Goal: Task Accomplishment & Management: Use online tool/utility

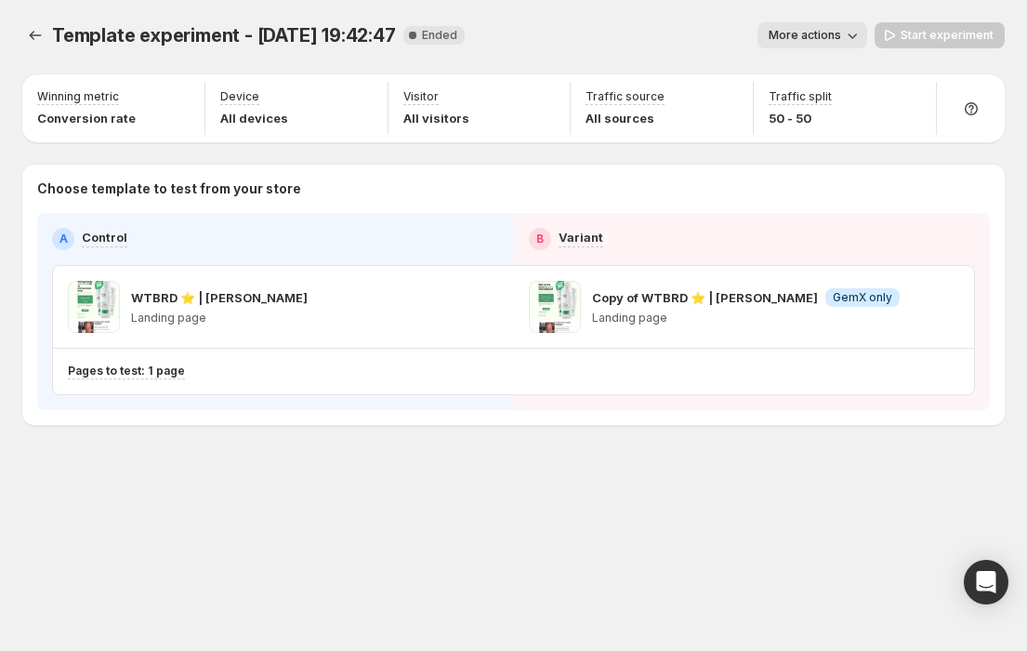
click at [331, 478] on div "Template experiment - [DATE] 19:42:47. This page is ready Template experiment -…" at bounding box center [513, 262] width 1027 height 525
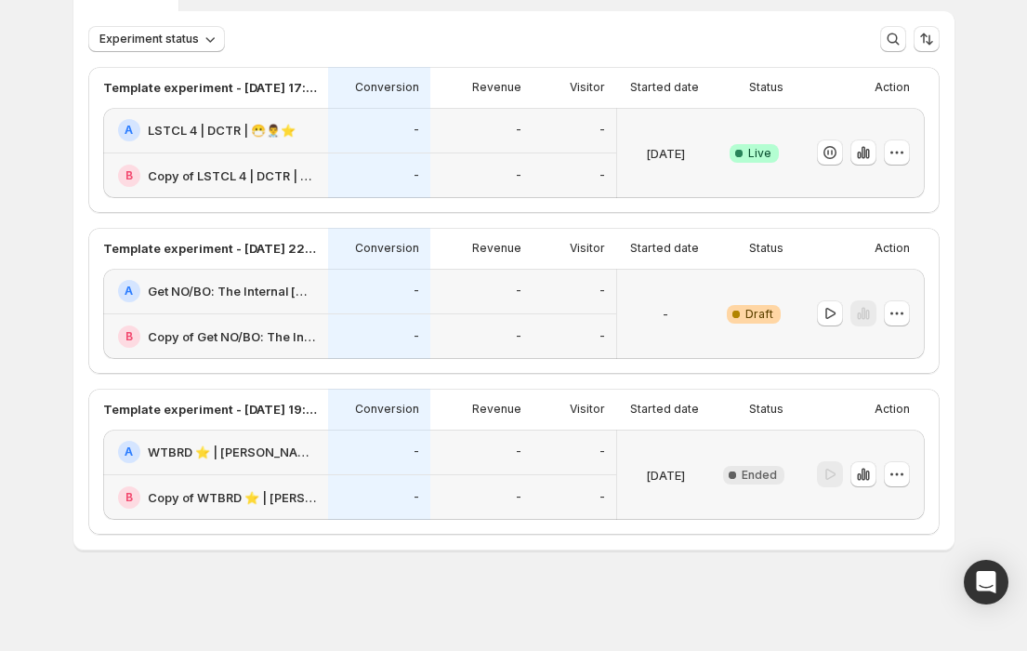
scroll to position [109, 0]
click at [900, 484] on button "button" at bounding box center [897, 474] width 26 height 26
click at [887, 513] on span "Edit" at bounding box center [909, 512] width 90 height 19
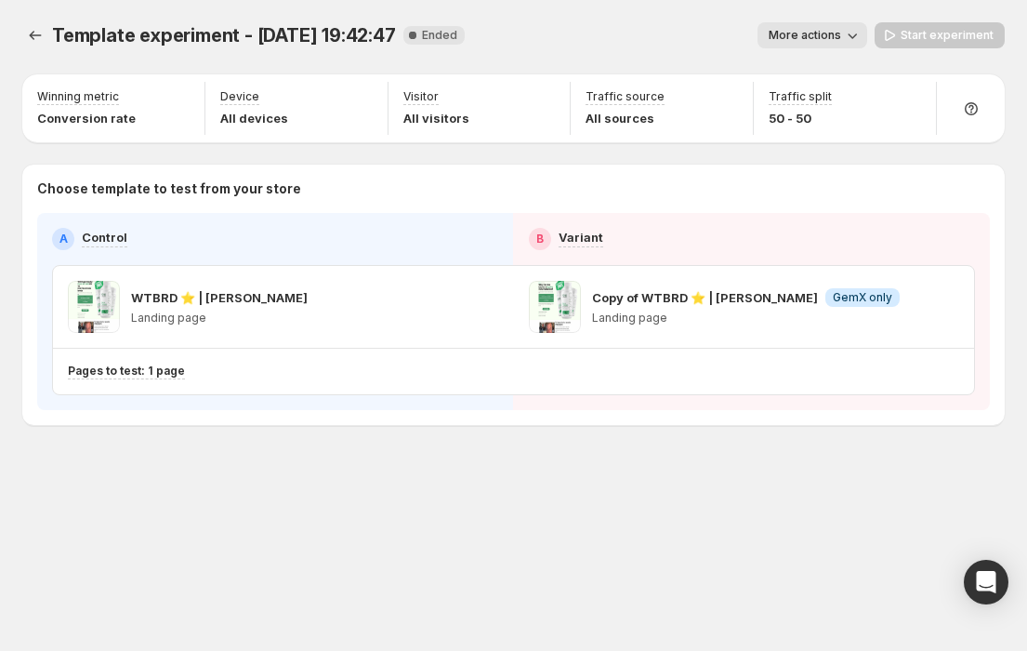
click at [828, 37] on span "More actions" at bounding box center [805, 35] width 73 height 15
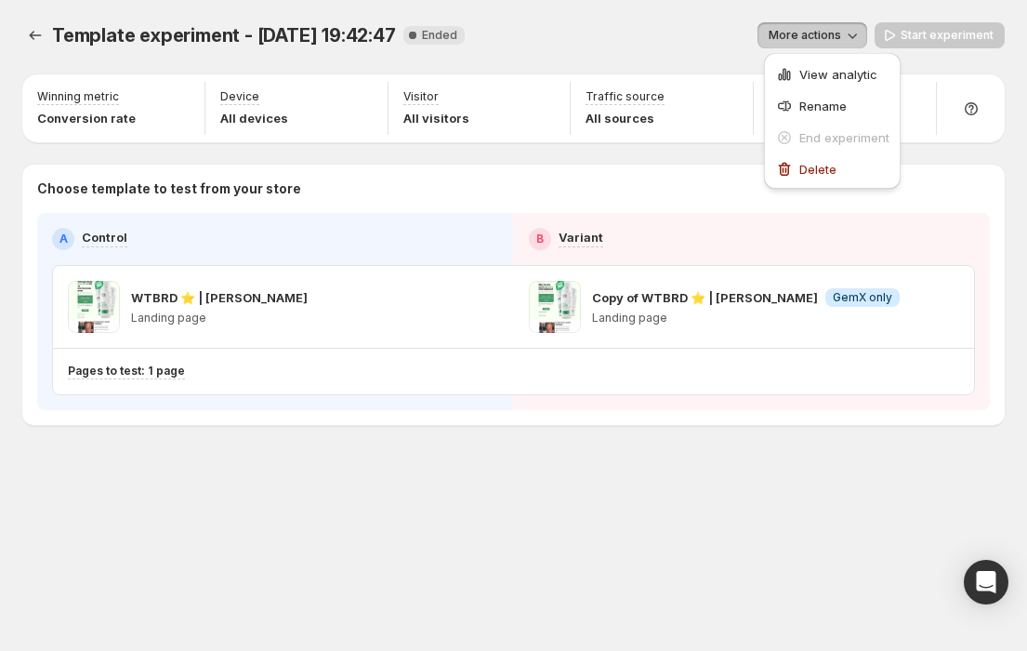
click at [709, 28] on div "More actions" at bounding box center [674, 35] width 388 height 26
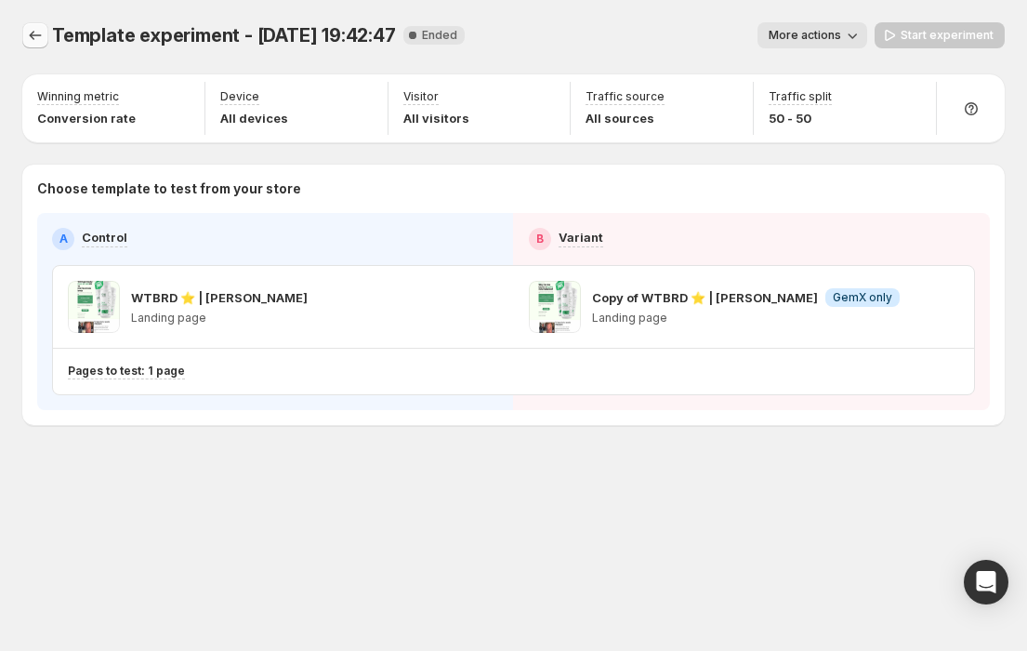
click at [27, 24] on button "Experiments" at bounding box center [35, 35] width 26 height 26
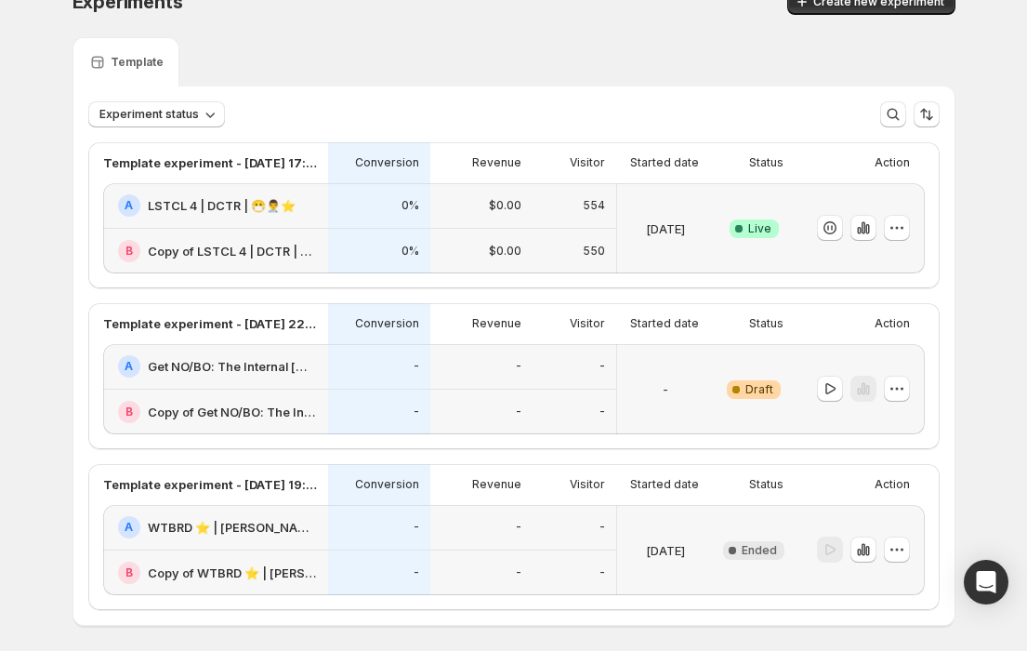
scroll to position [37, 0]
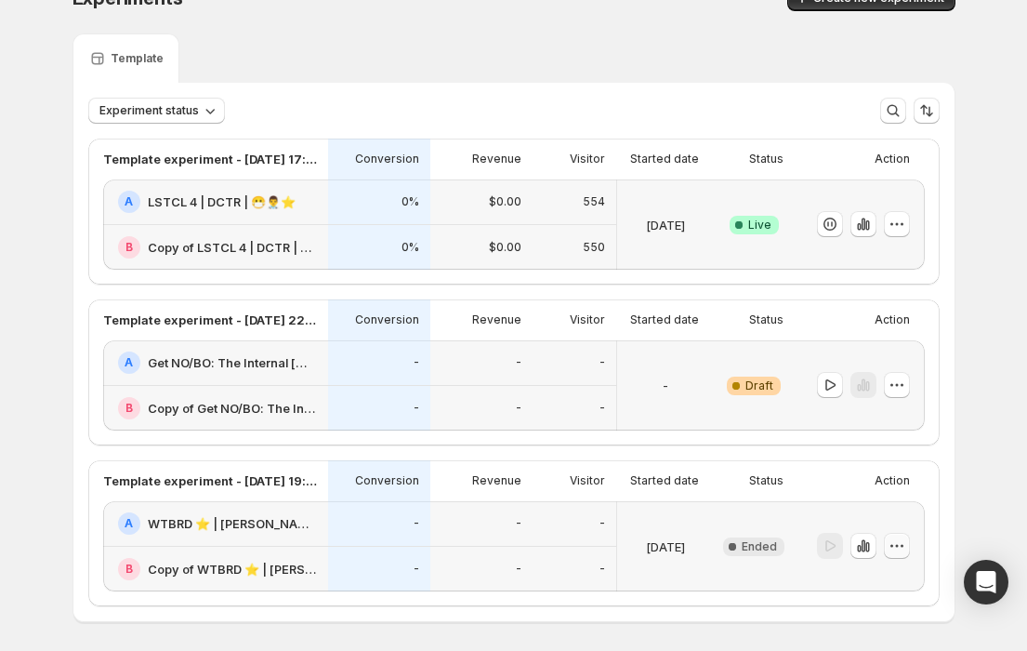
click at [904, 552] on icon "button" at bounding box center [897, 545] width 19 height 19
click at [965, 37] on div "Experiments. This page is ready Experiments Create new experiment Template Expe…" at bounding box center [514, 342] width 928 height 759
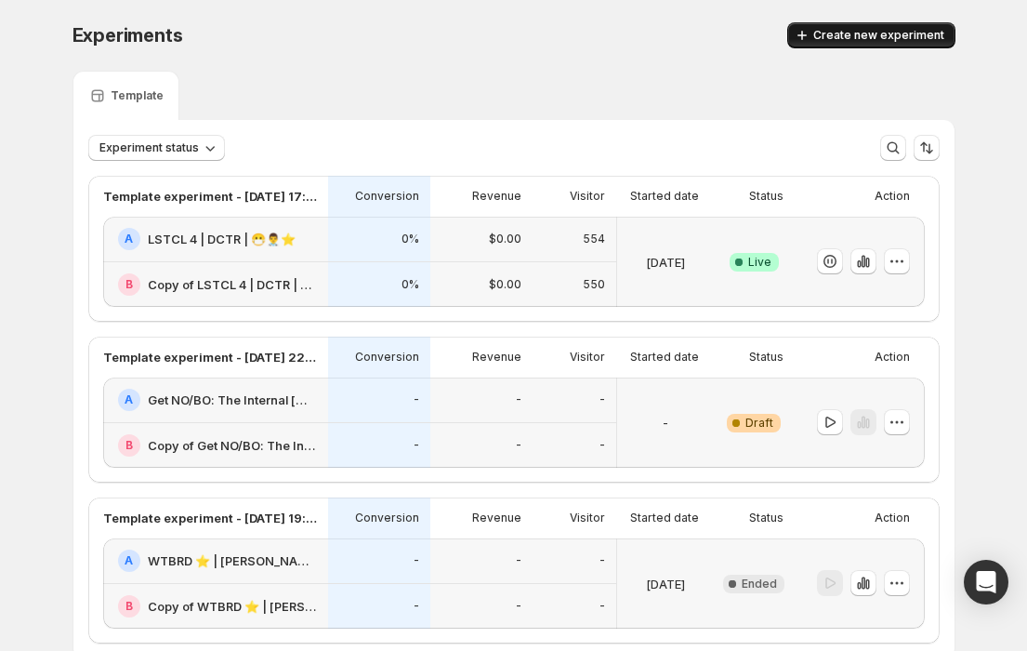
scroll to position [0, 0]
click at [887, 40] on span "Create new experiment" at bounding box center [878, 35] width 131 height 15
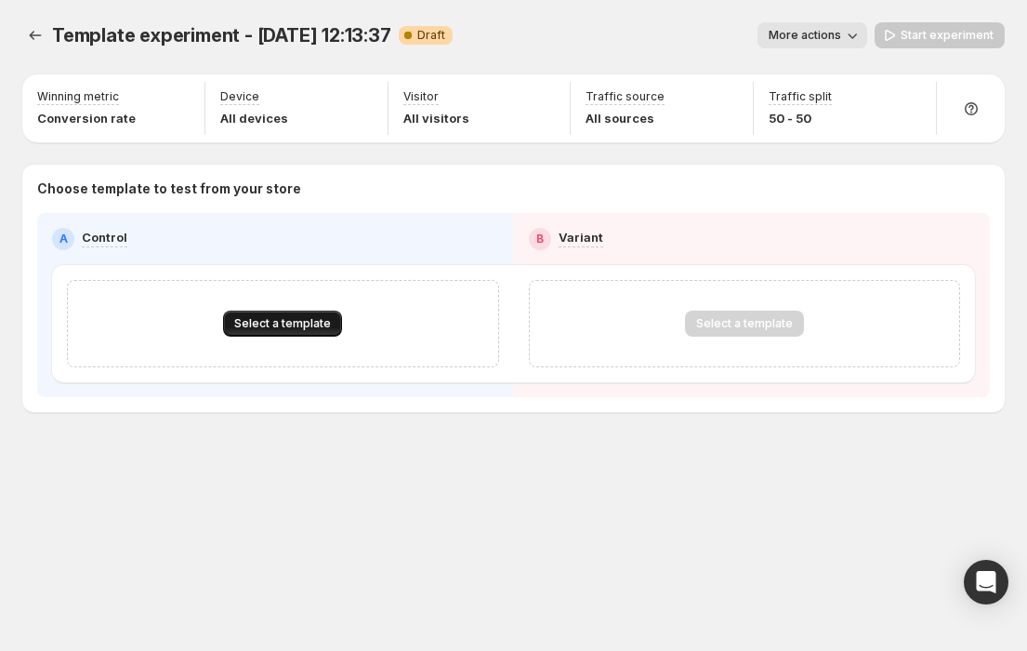
click at [273, 325] on span "Select a template" at bounding box center [282, 323] width 97 height 15
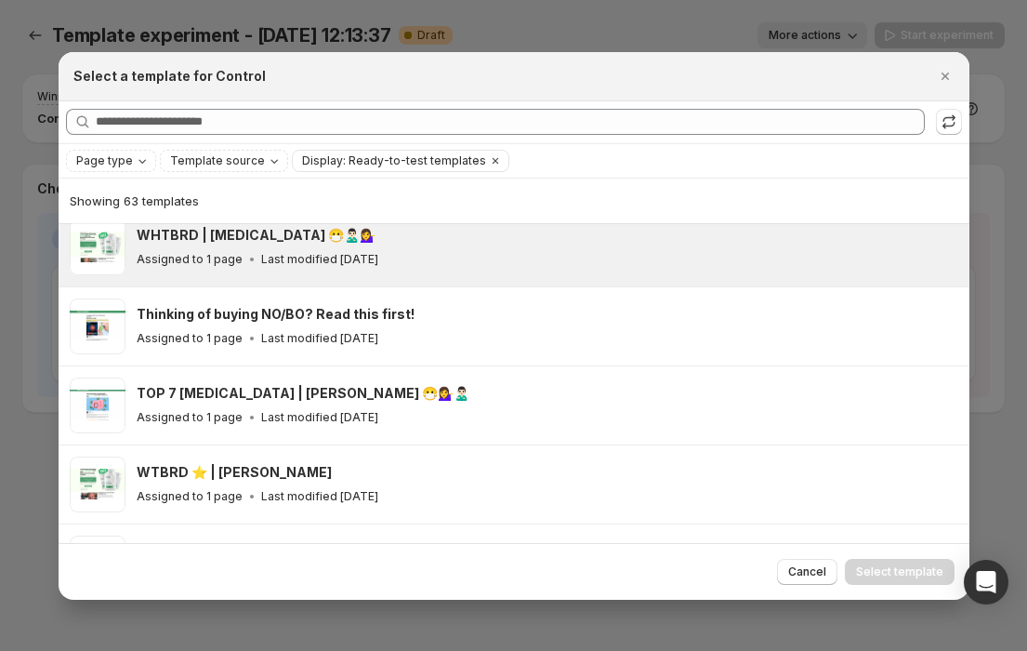
scroll to position [254, 0]
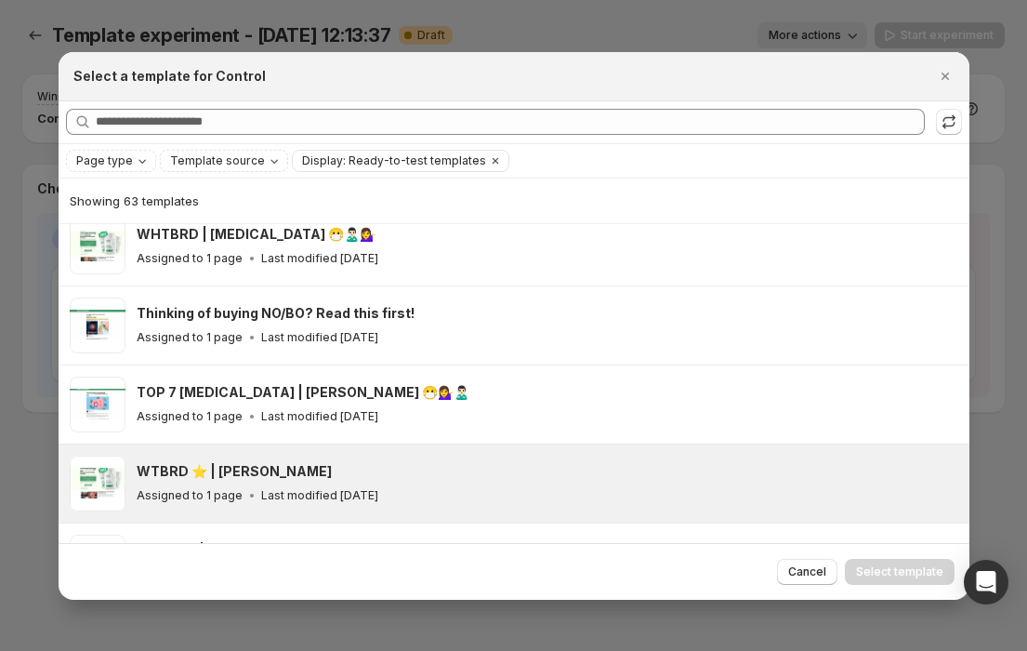
click at [521, 468] on div "WTBRD ⭐️ | [PERSON_NAME]" at bounding box center [545, 471] width 816 height 19
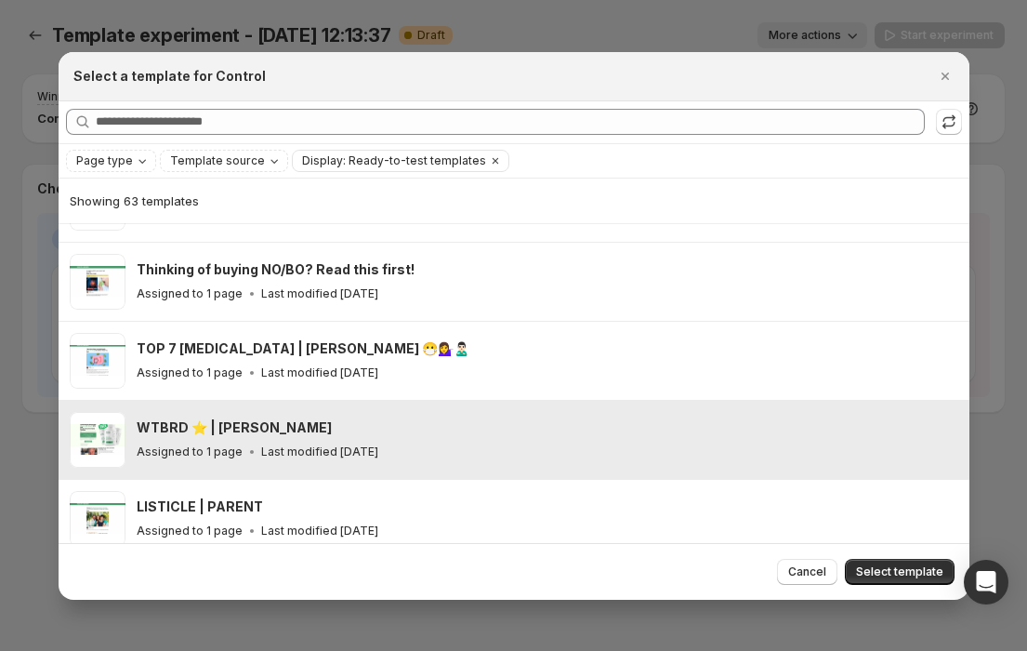
scroll to position [296, 0]
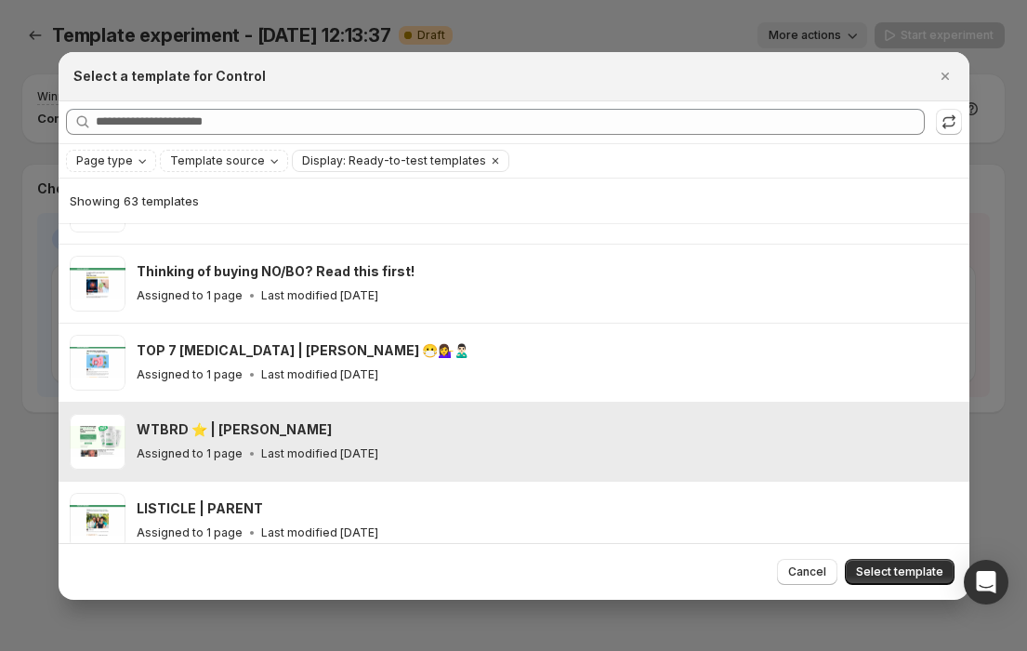
click at [603, 430] on div "WTBRD ⭐️ | [PERSON_NAME]" at bounding box center [545, 429] width 816 height 19
click at [829, 444] on div "Assigned to 1 page Last modified 11 days ago" at bounding box center [545, 453] width 816 height 19
click at [919, 565] on span "Select template" at bounding box center [899, 571] width 87 height 15
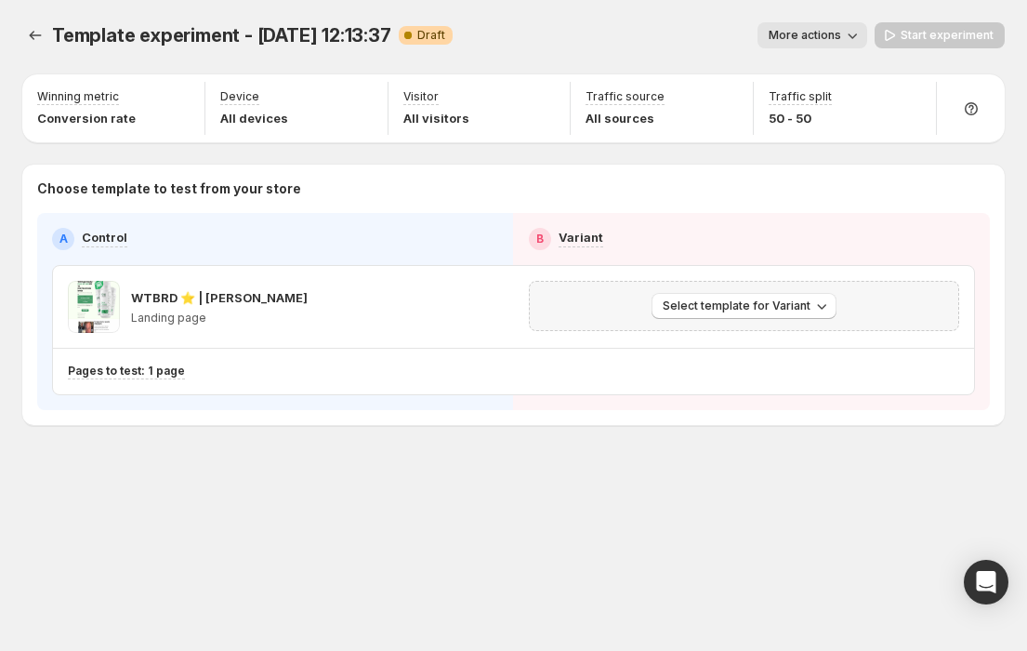
click at [769, 321] on div "Select template for Variant" at bounding box center [744, 306] width 431 height 50
click at [811, 318] on button "Select template for Variant" at bounding box center [744, 306] width 185 height 26
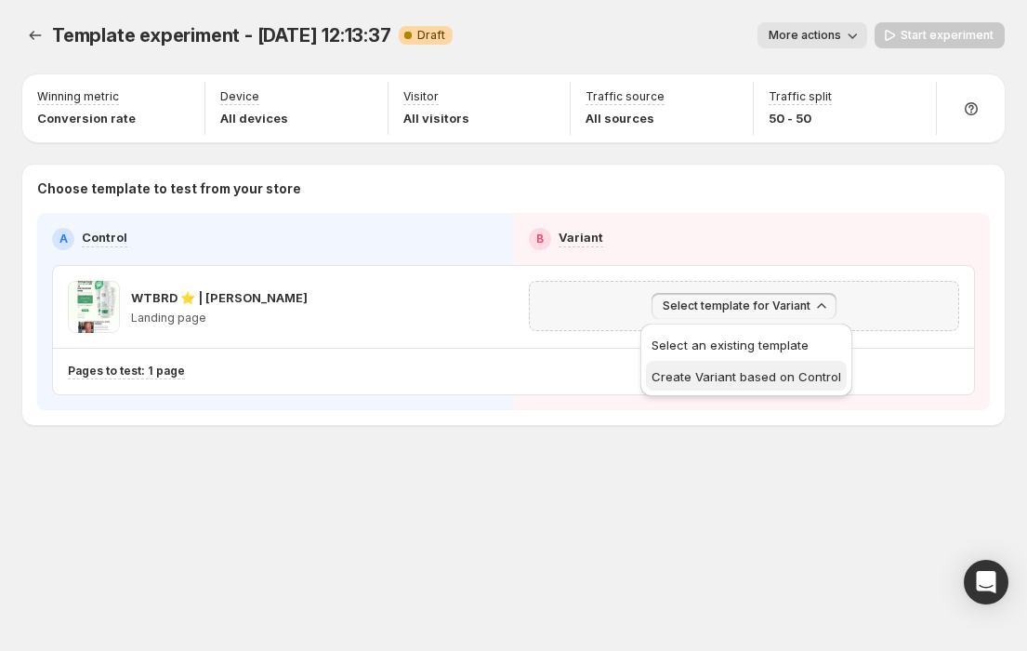
click at [750, 369] on span "Create Variant based on Control" at bounding box center [747, 376] width 190 height 15
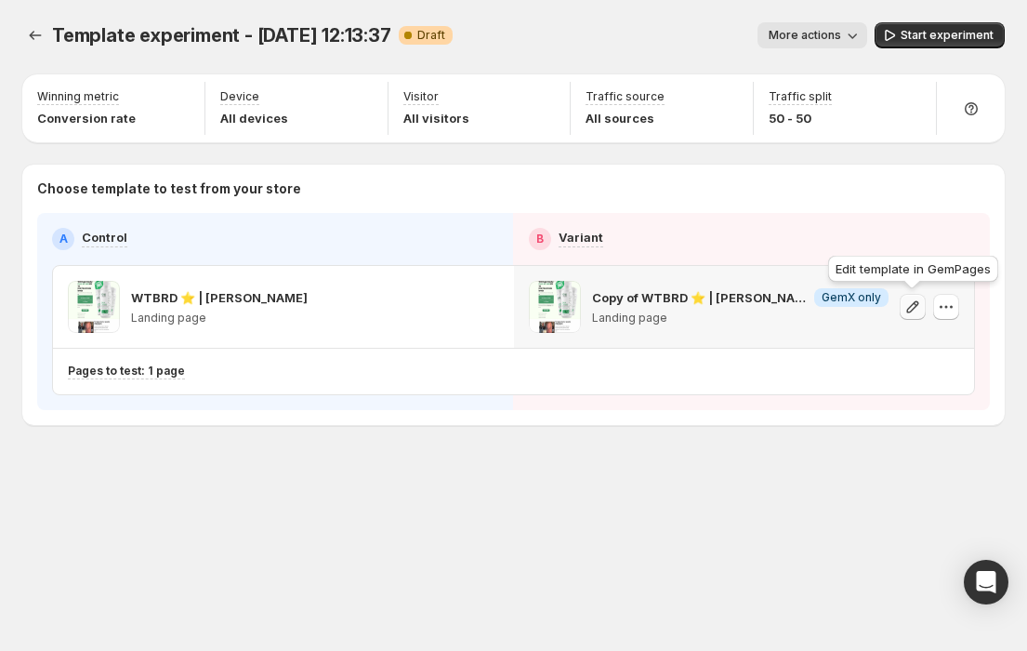
click at [917, 312] on icon "button" at bounding box center [913, 306] width 19 height 19
